Goal: Information Seeking & Learning: Learn about a topic

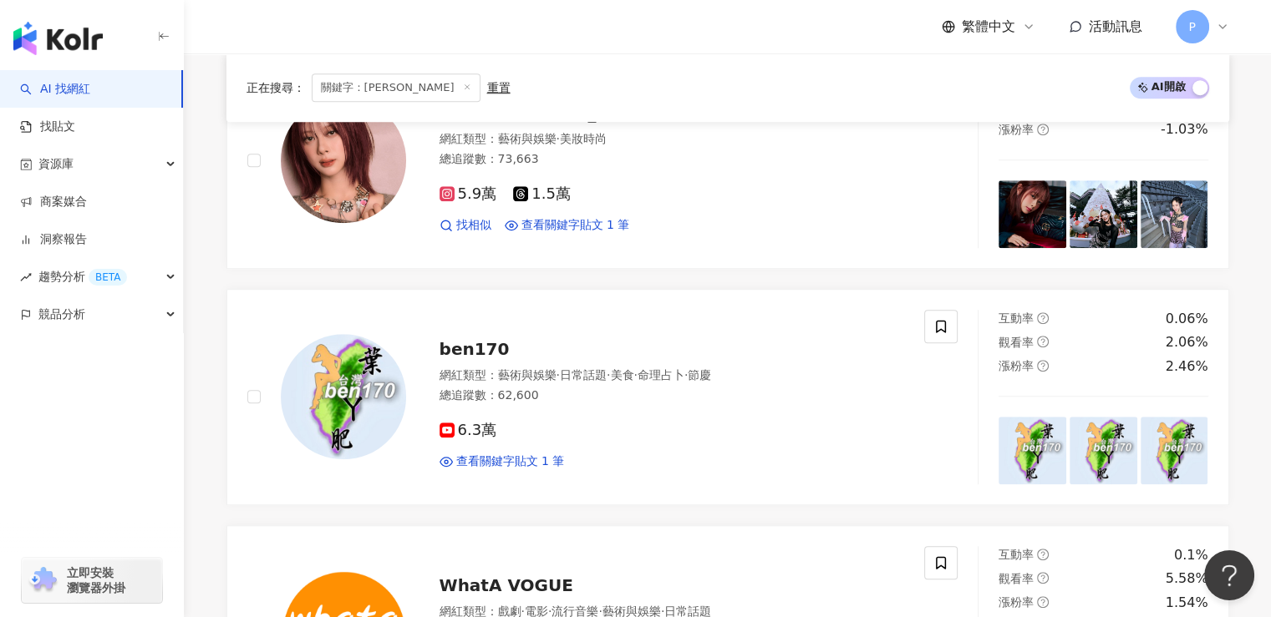
scroll to position [80, 0]
click at [368, 89] on span "關鍵字：[PERSON_NAME]" at bounding box center [396, 88] width 169 height 28
drag, startPoint x: 384, startPoint y: 84, endPoint x: 314, endPoint y: 79, distance: 70.4
click at [314, 79] on span "關鍵字：[PERSON_NAME]" at bounding box center [396, 88] width 169 height 28
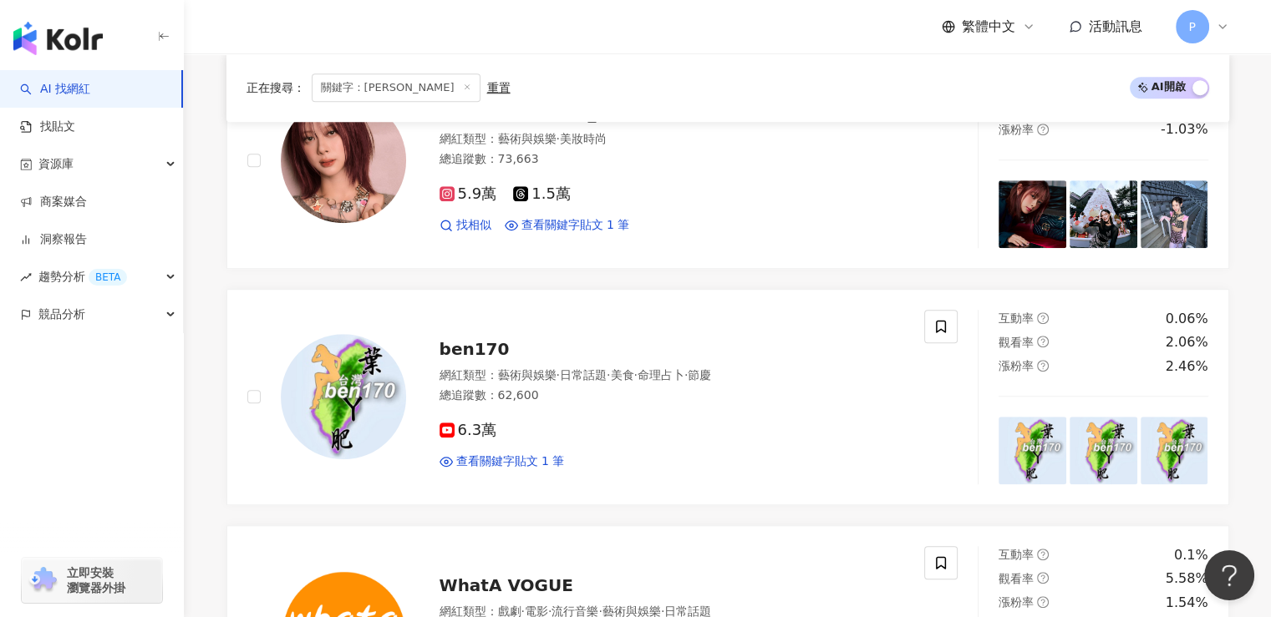
click at [463, 83] on icon at bounding box center [467, 87] width 8 height 8
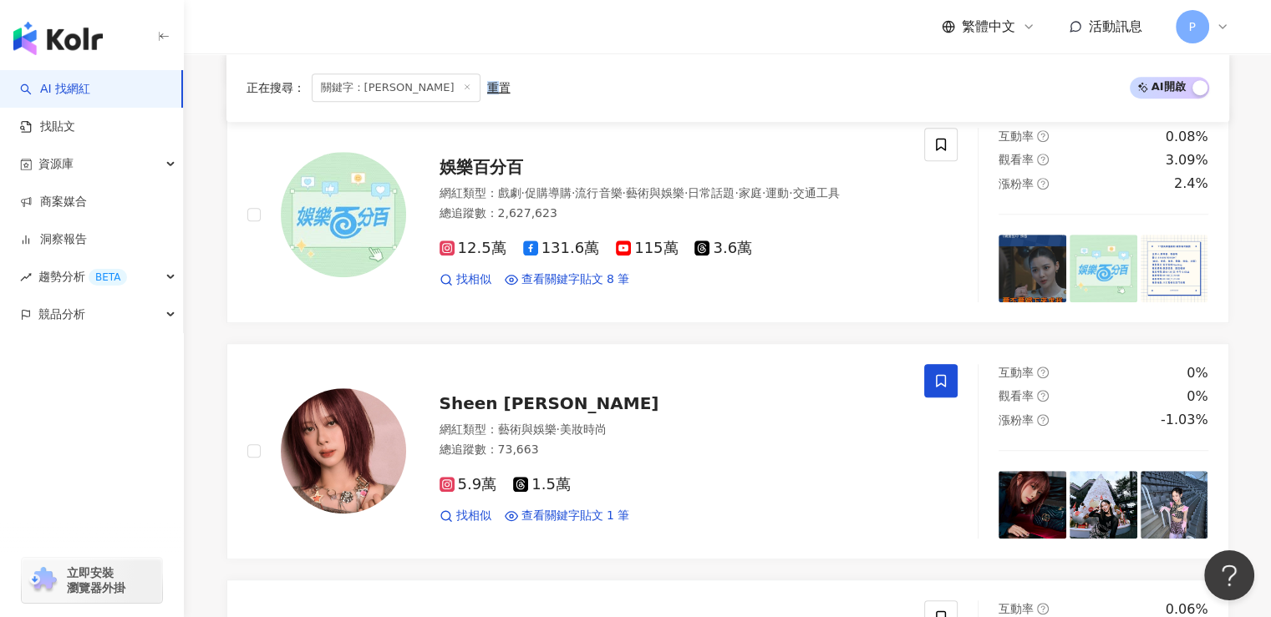
scroll to position [532, 0]
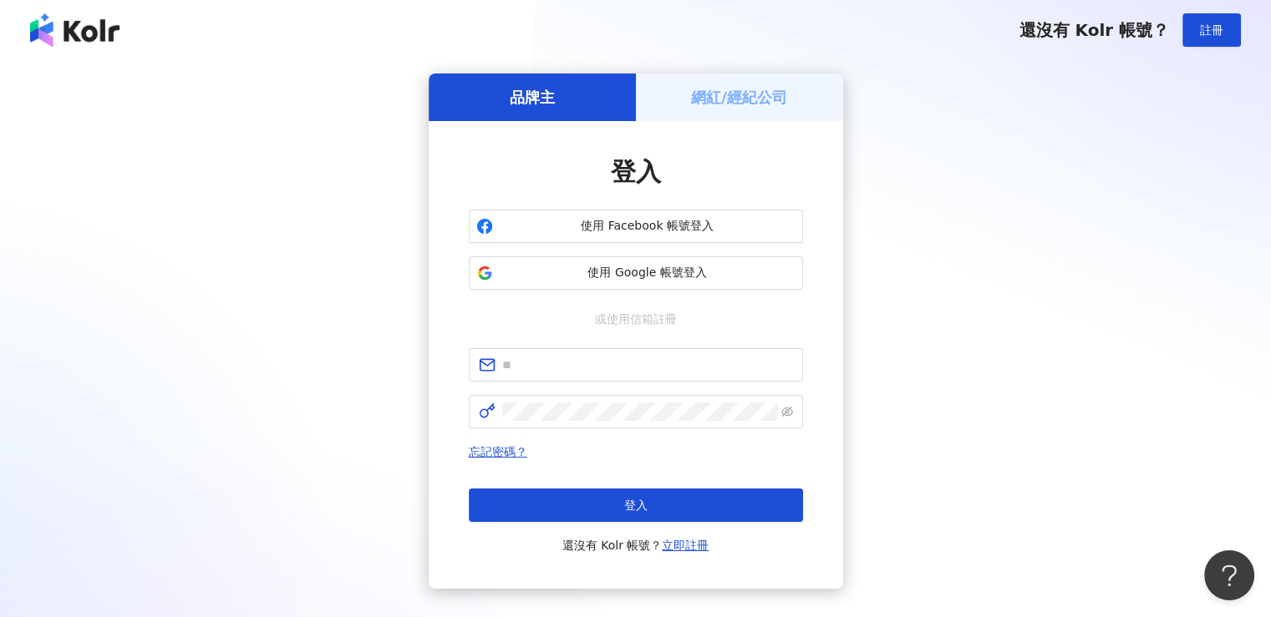
click at [642, 338] on div "登入 使用 Facebook 帳號登入 使用 Google 帳號登入 或使用信箱註冊 忘記密碼？ 登入 還沒有 Kolr 帳號？ 立即註冊" at bounding box center [636, 355] width 334 height 401
click at [635, 358] on input "text" at bounding box center [647, 365] width 291 height 18
type input "**********"
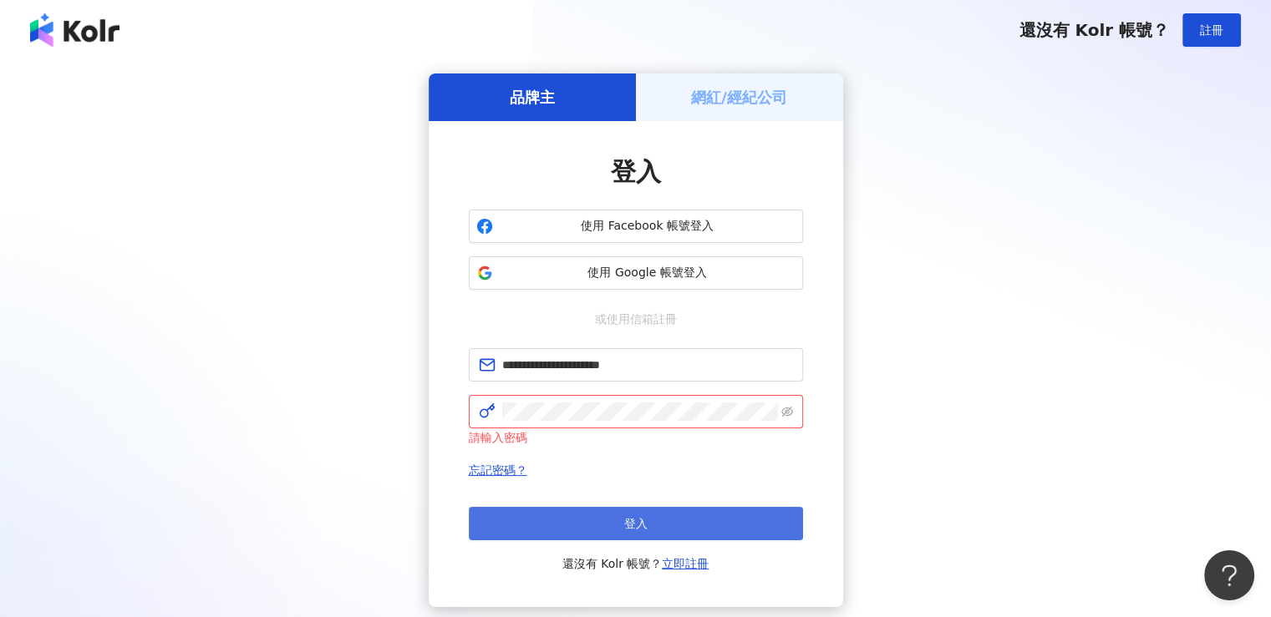
click at [680, 522] on button "登入" at bounding box center [636, 523] width 334 height 33
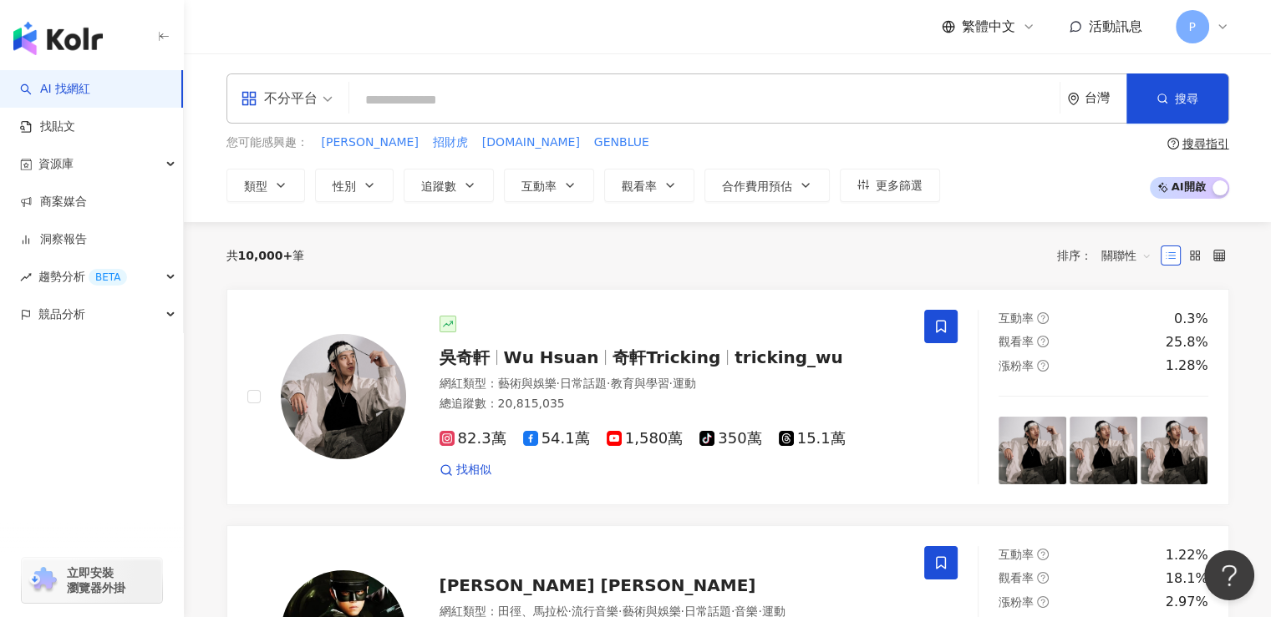
click at [507, 99] on input "search" at bounding box center [704, 100] width 697 height 32
type input "*"
type input "**"
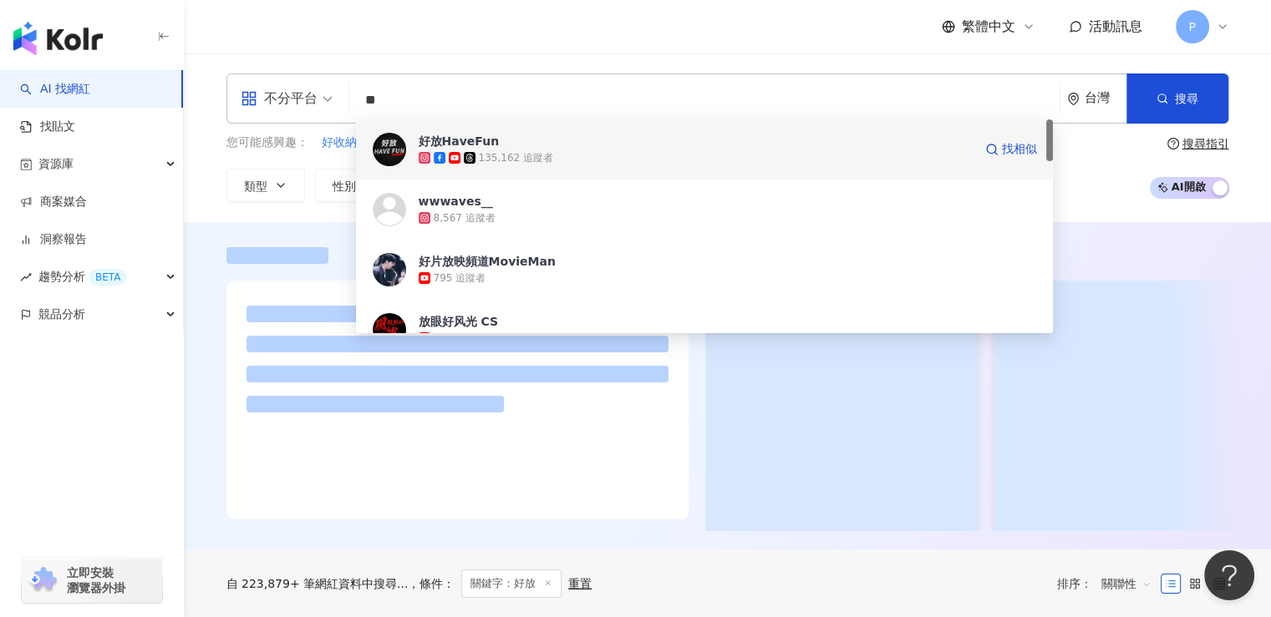
click at [653, 148] on span "好放HaveFun" at bounding box center [696, 141] width 554 height 17
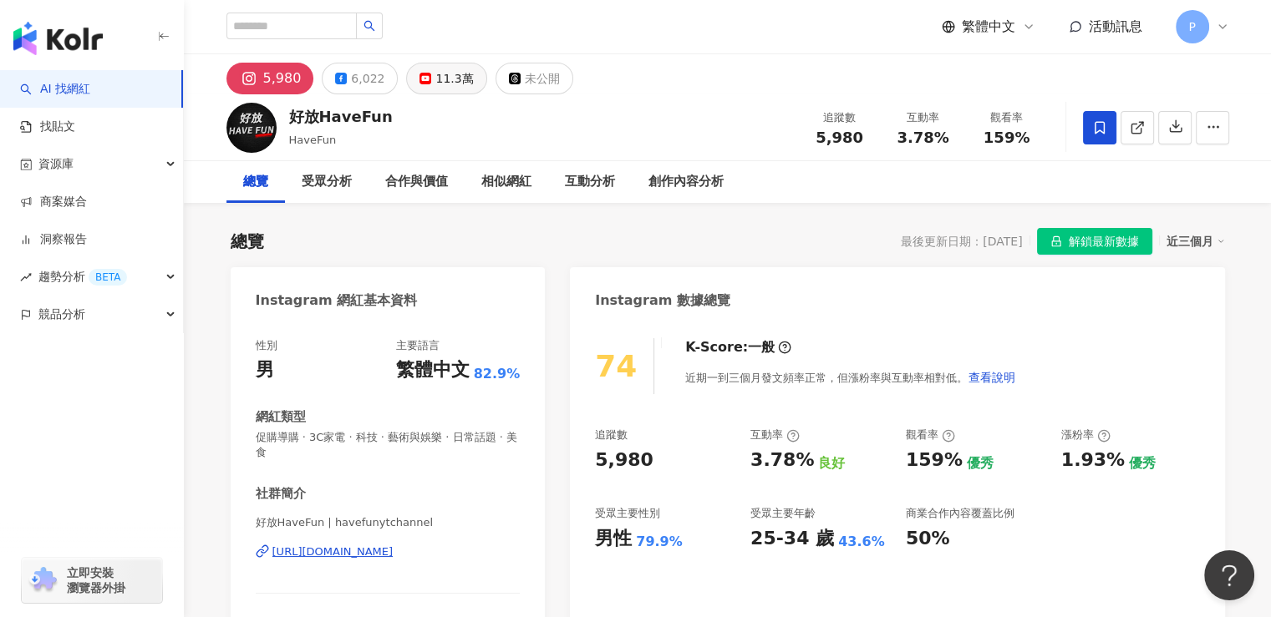
click at [444, 84] on div "11.3萬" at bounding box center [454, 78] width 38 height 23
